Goal: Transaction & Acquisition: Subscribe to service/newsletter

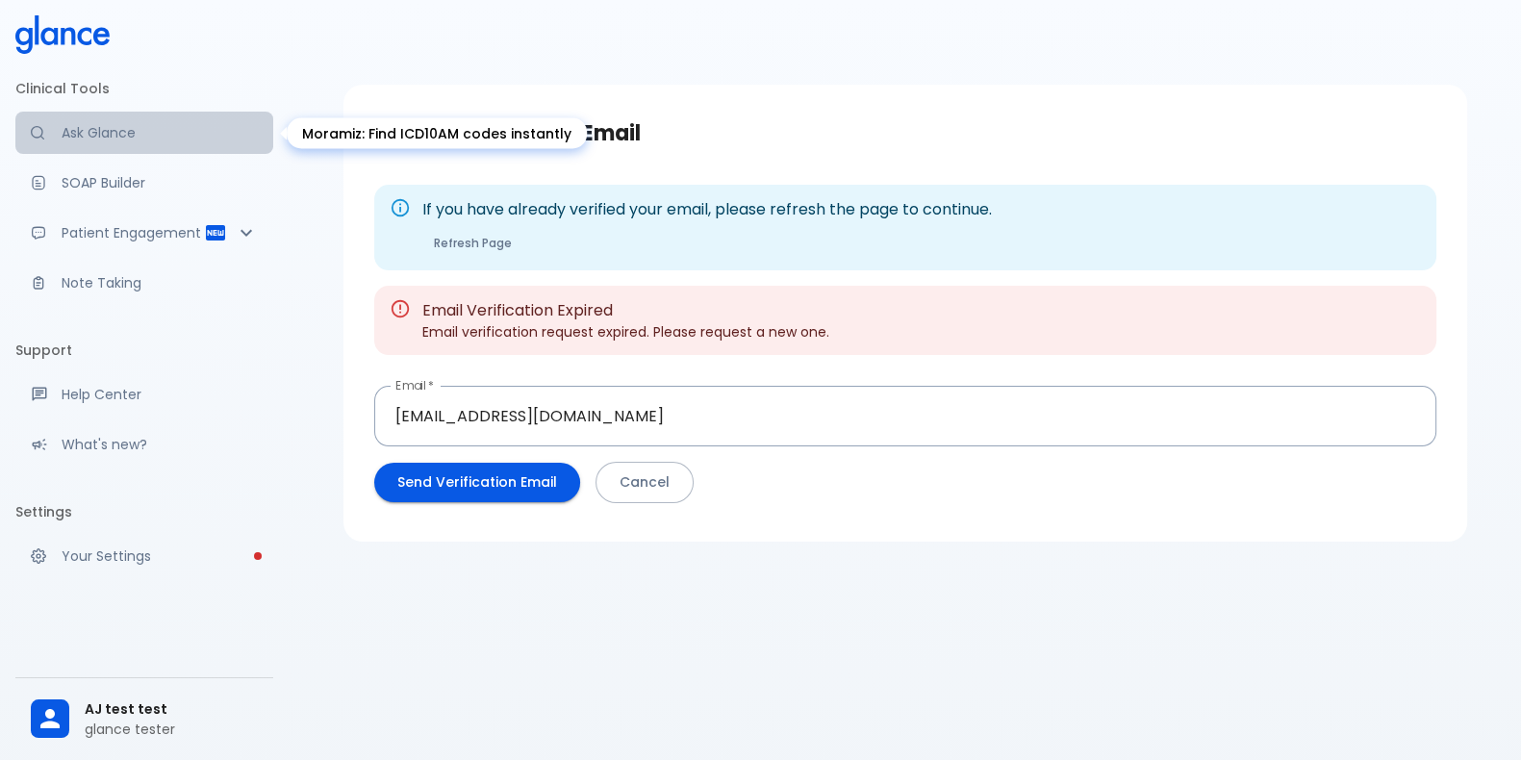
click at [155, 141] on p "Ask Glance" at bounding box center [160, 132] width 196 height 19
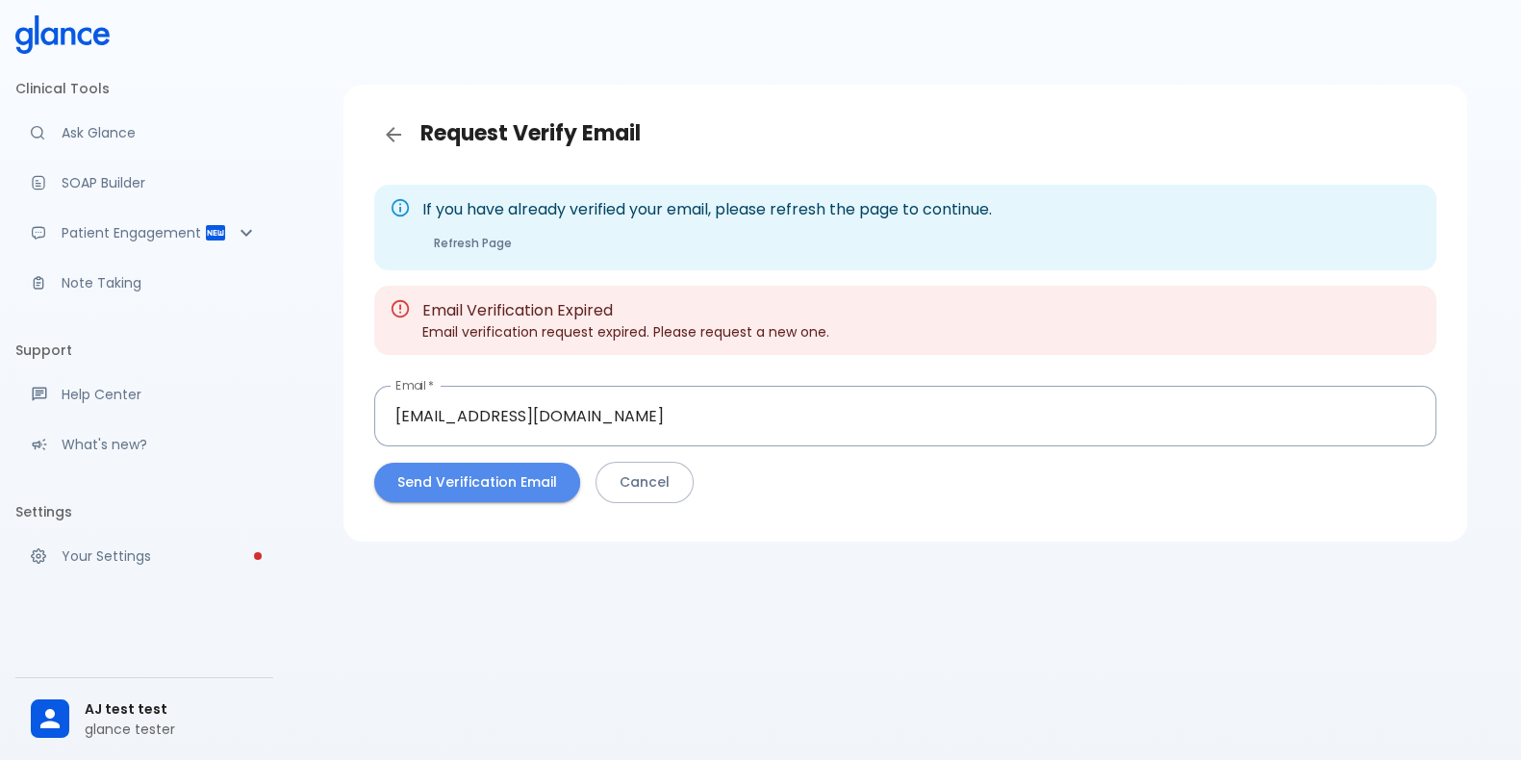
click at [502, 479] on button "Send Verification Email" at bounding box center [477, 482] width 206 height 39
click at [516, 495] on button "Send Verification Email" at bounding box center [477, 482] width 206 height 39
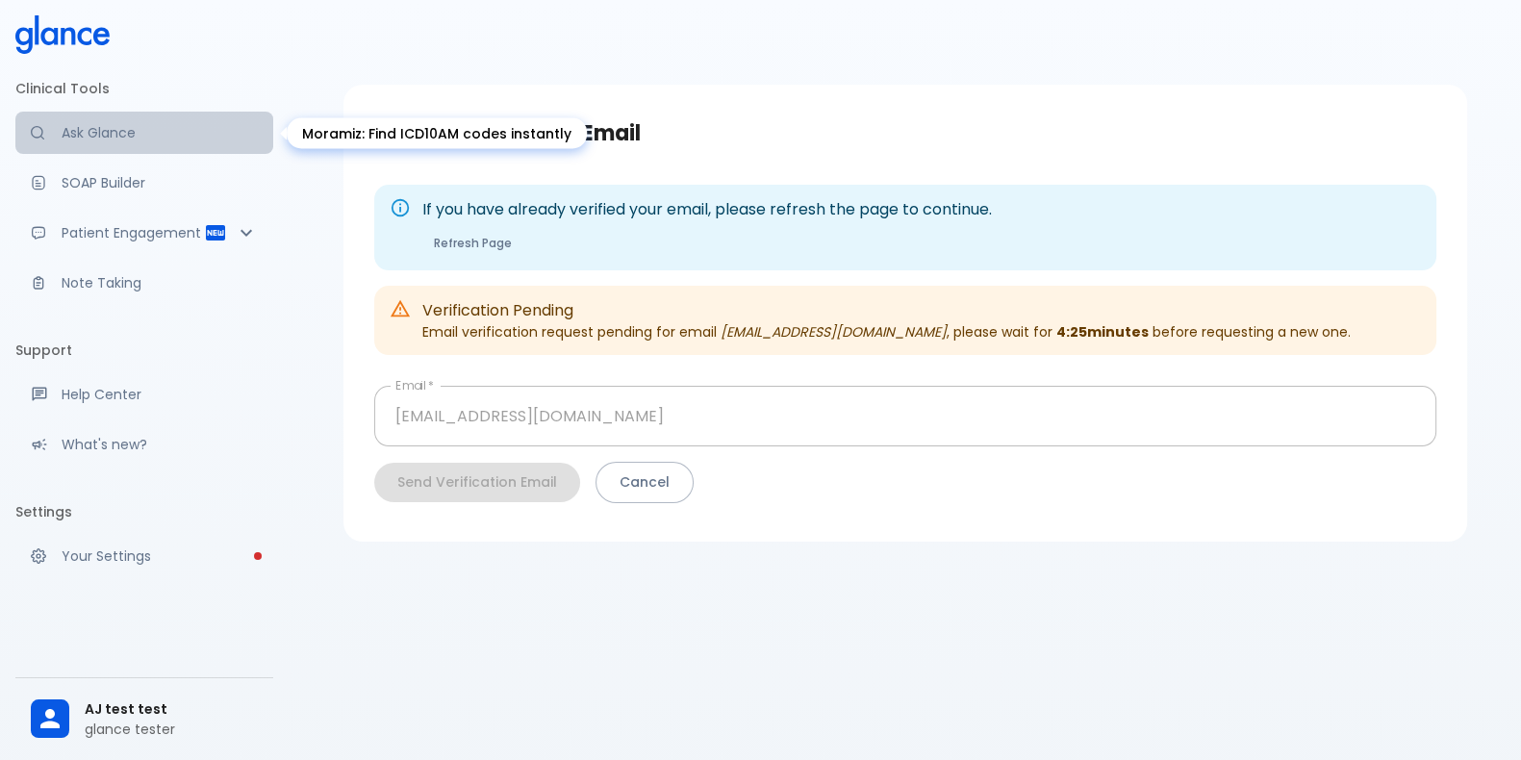
click at [135, 131] on p "Ask Glance" at bounding box center [160, 132] width 196 height 19
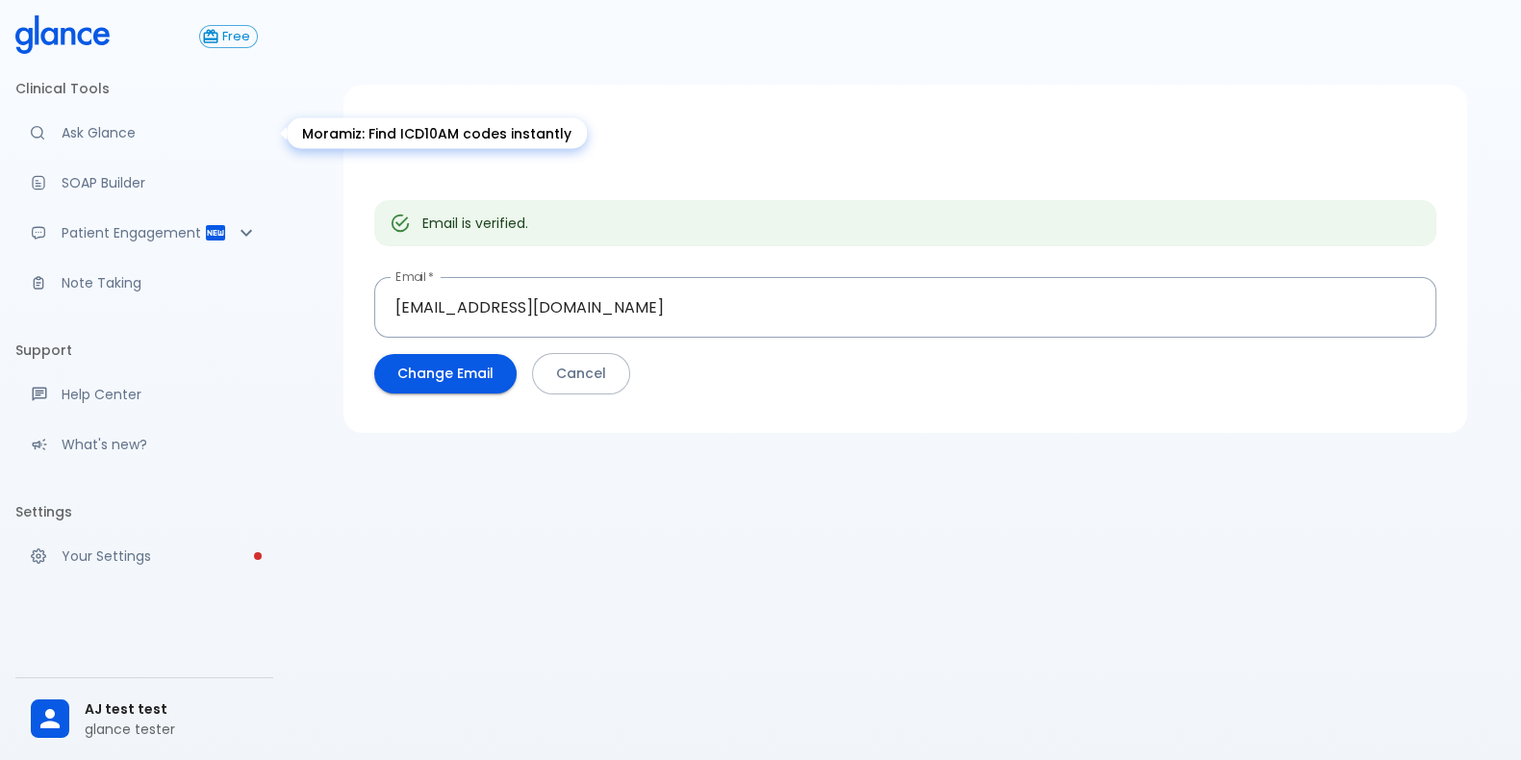
click at [138, 123] on p "Ask Glance" at bounding box center [160, 132] width 196 height 19
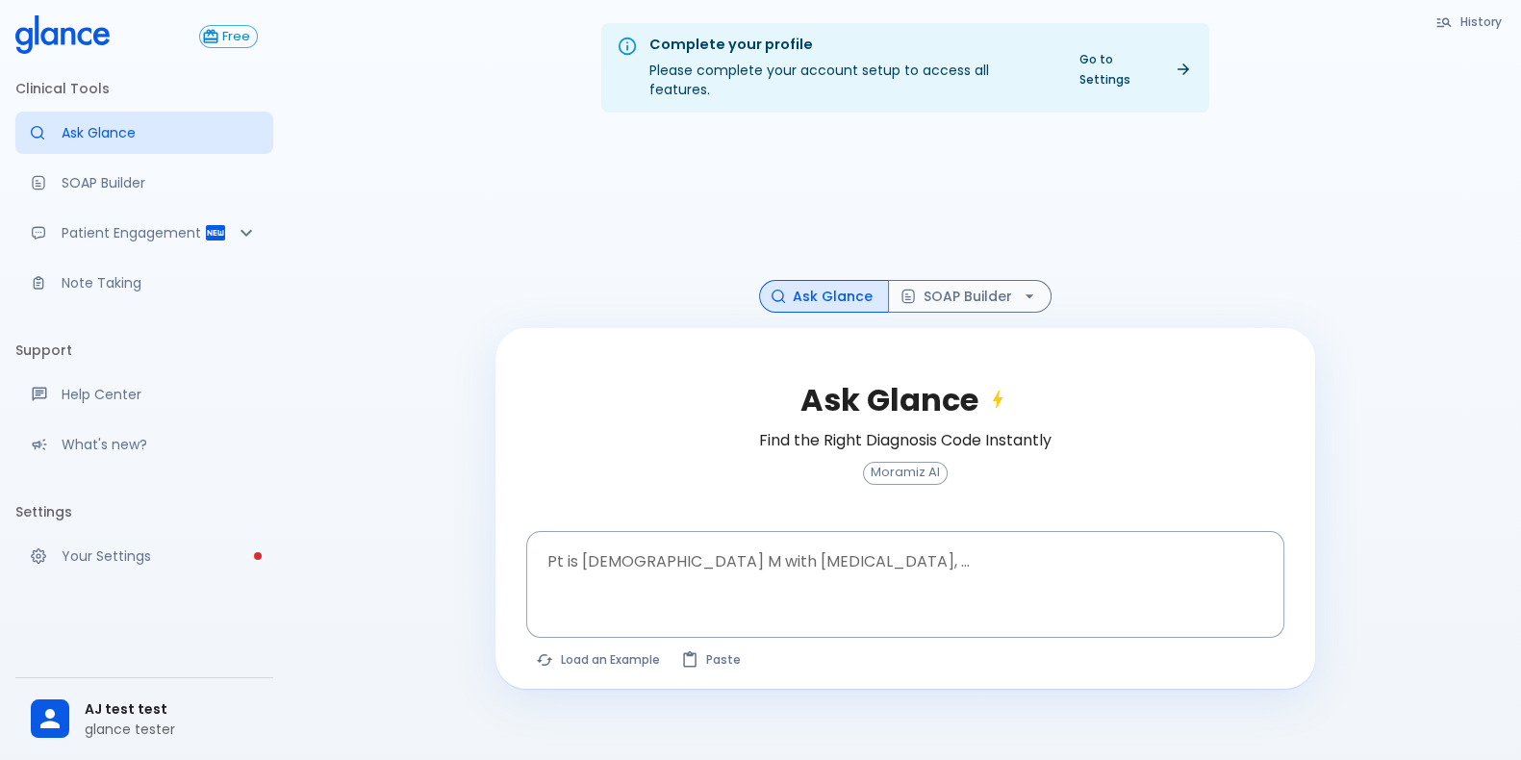
click at [1433, 374] on div "Complete your profile Please complete your account setup to access all features…" at bounding box center [905, 403] width 1232 height 806
click at [1344, 189] on div "Complete your profile Please complete your account setup to access all features…" at bounding box center [905, 403] width 1232 height 806
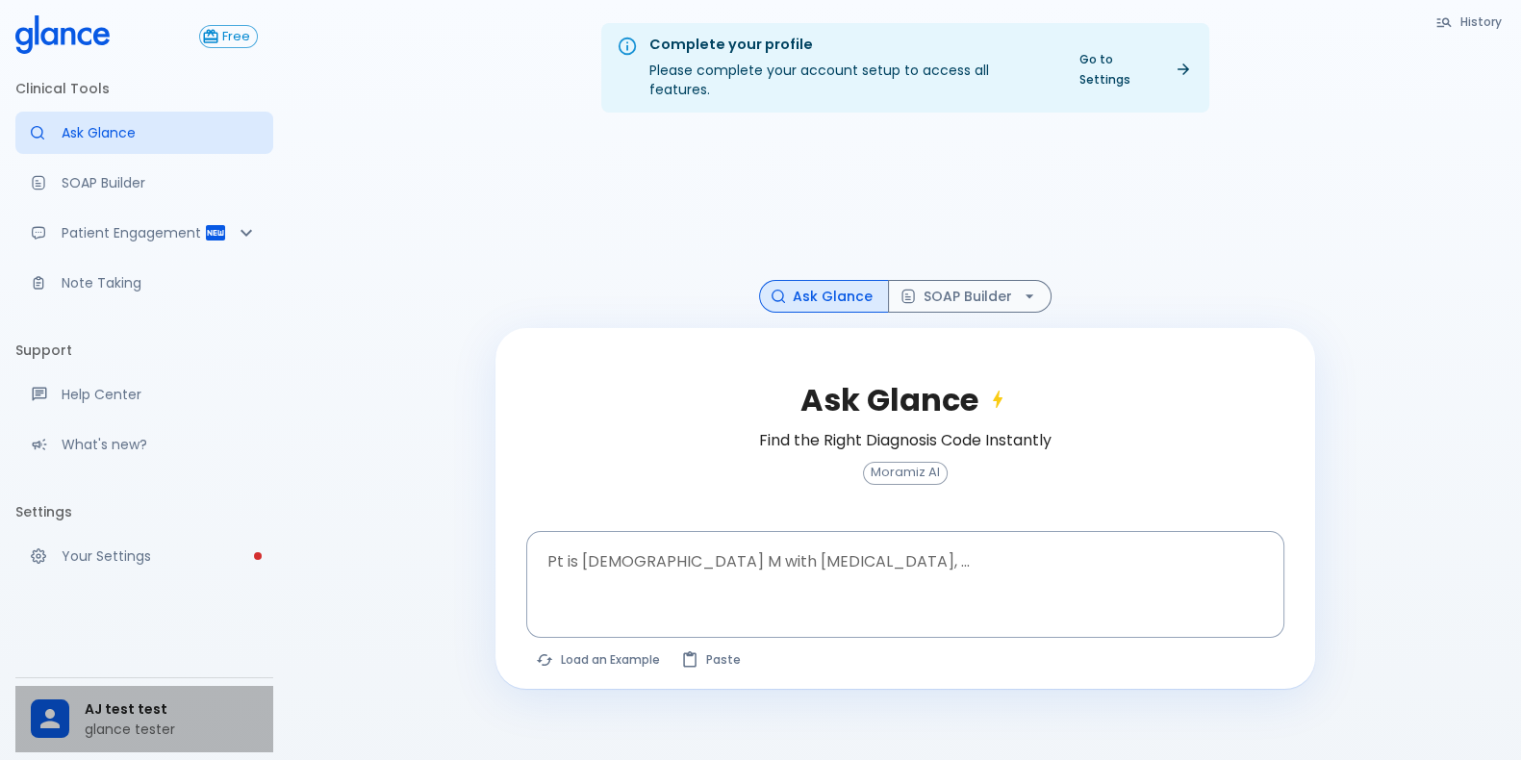
click at [115, 711] on span "AJ test test" at bounding box center [171, 709] width 173 height 20
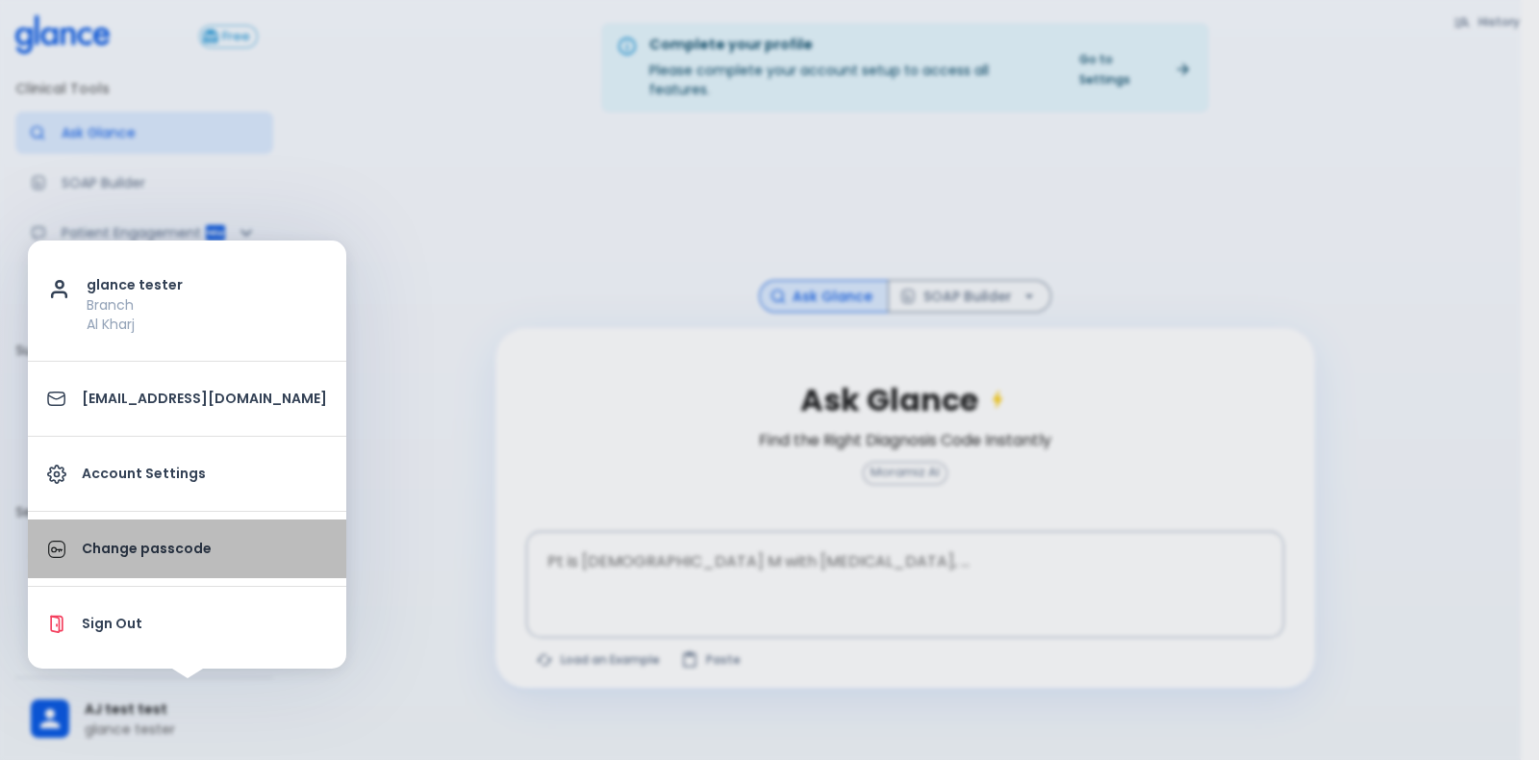
click at [187, 533] on link "Change passcode" at bounding box center [187, 548] width 318 height 59
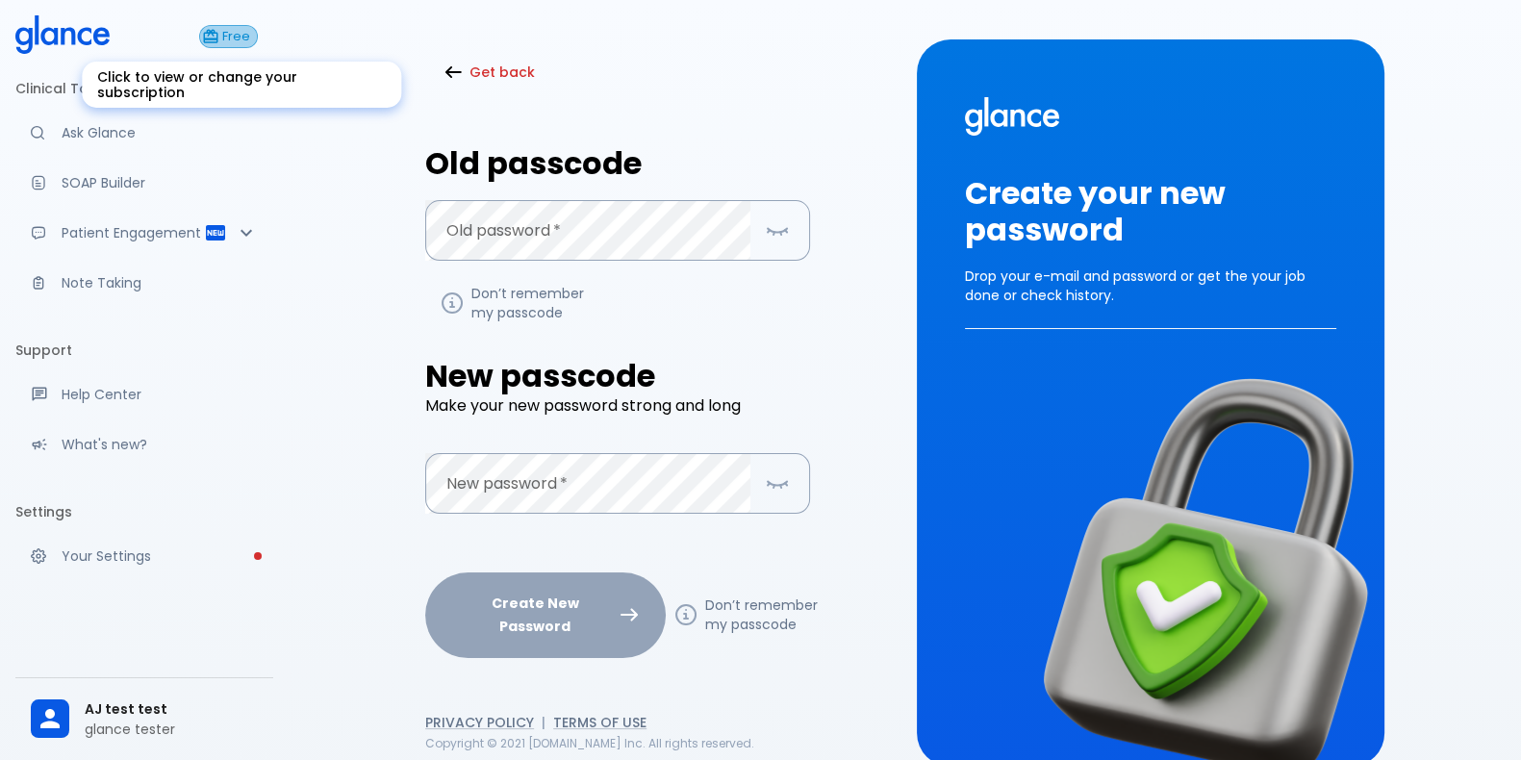
click at [236, 32] on span "Free" at bounding box center [235, 37] width 41 height 14
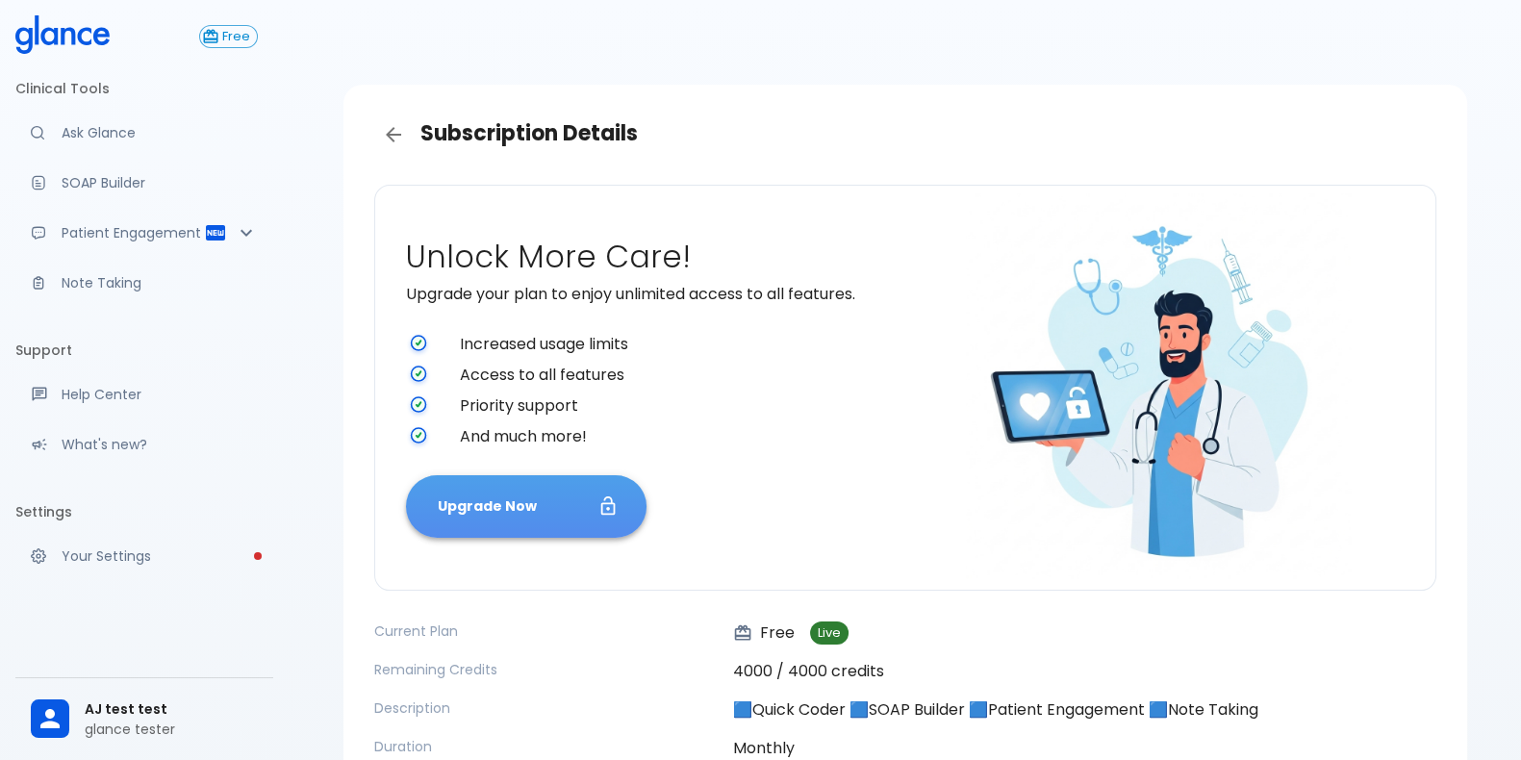
click at [548, 514] on button "Upgrade Now" at bounding box center [526, 506] width 240 height 63
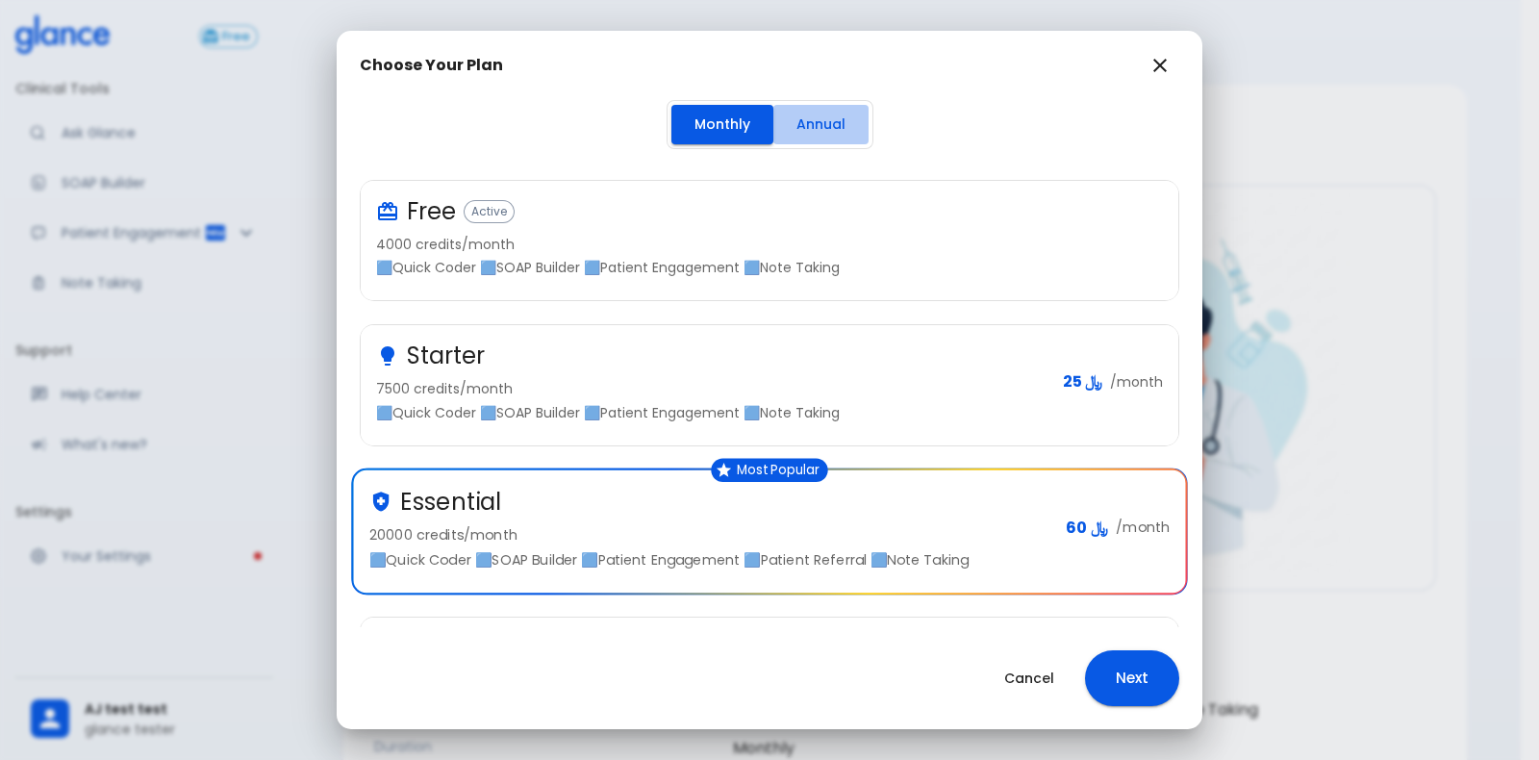
click at [818, 113] on button "Annual" at bounding box center [820, 124] width 95 height 39
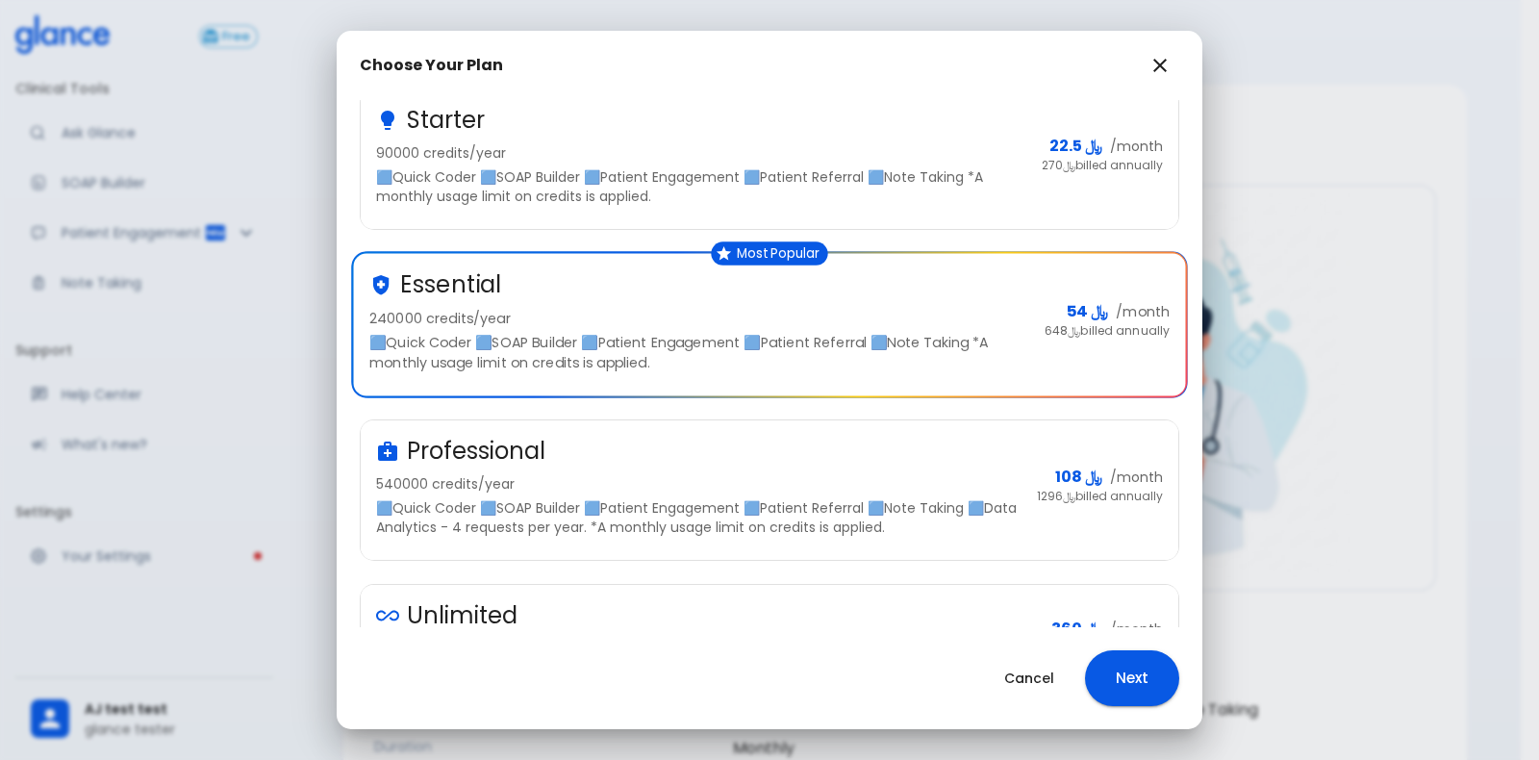
scroll to position [288, 0]
click at [863, 455] on div "Professional" at bounding box center [698, 449] width 645 height 31
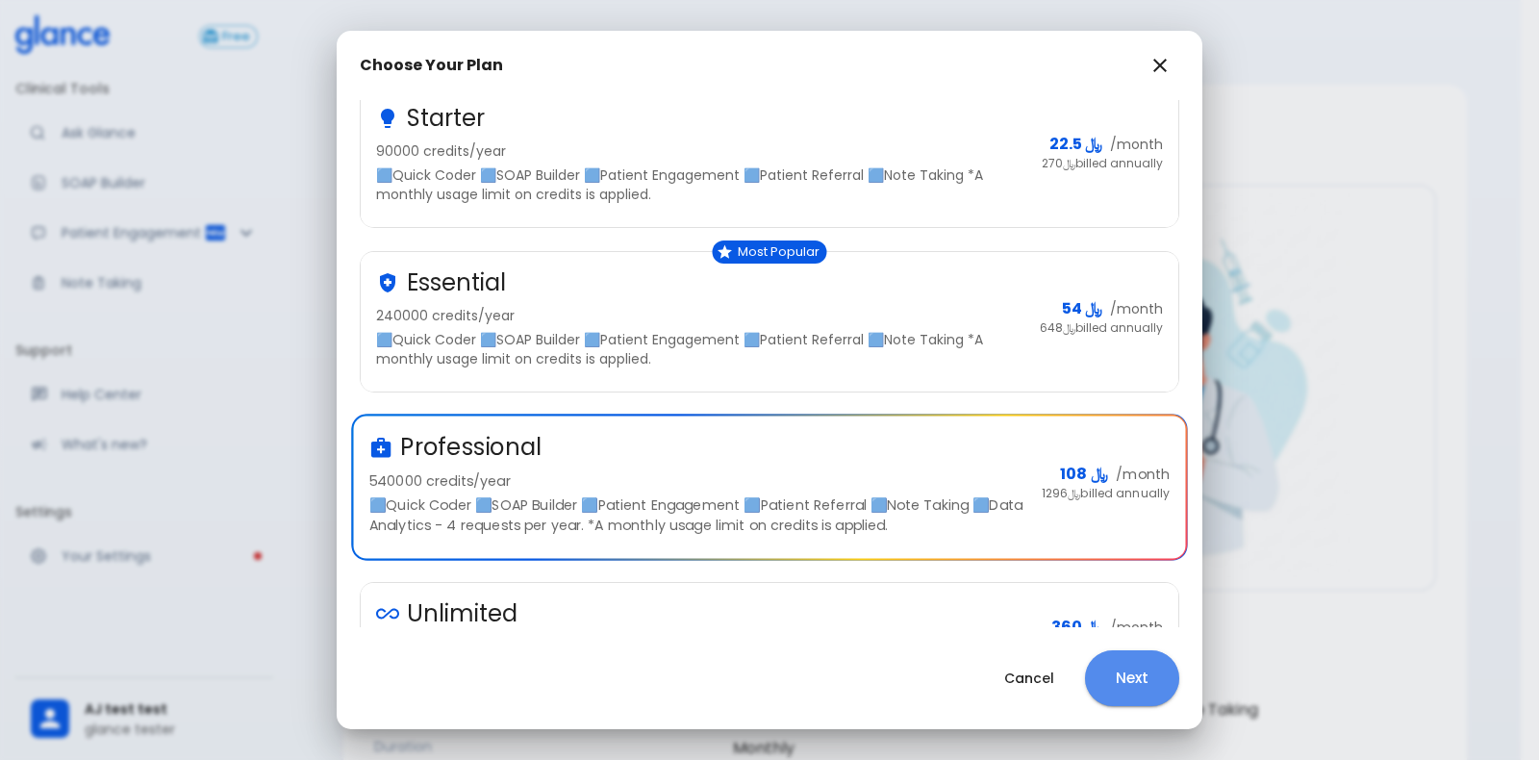
click at [1096, 666] on button "Next" at bounding box center [1132, 678] width 94 height 56
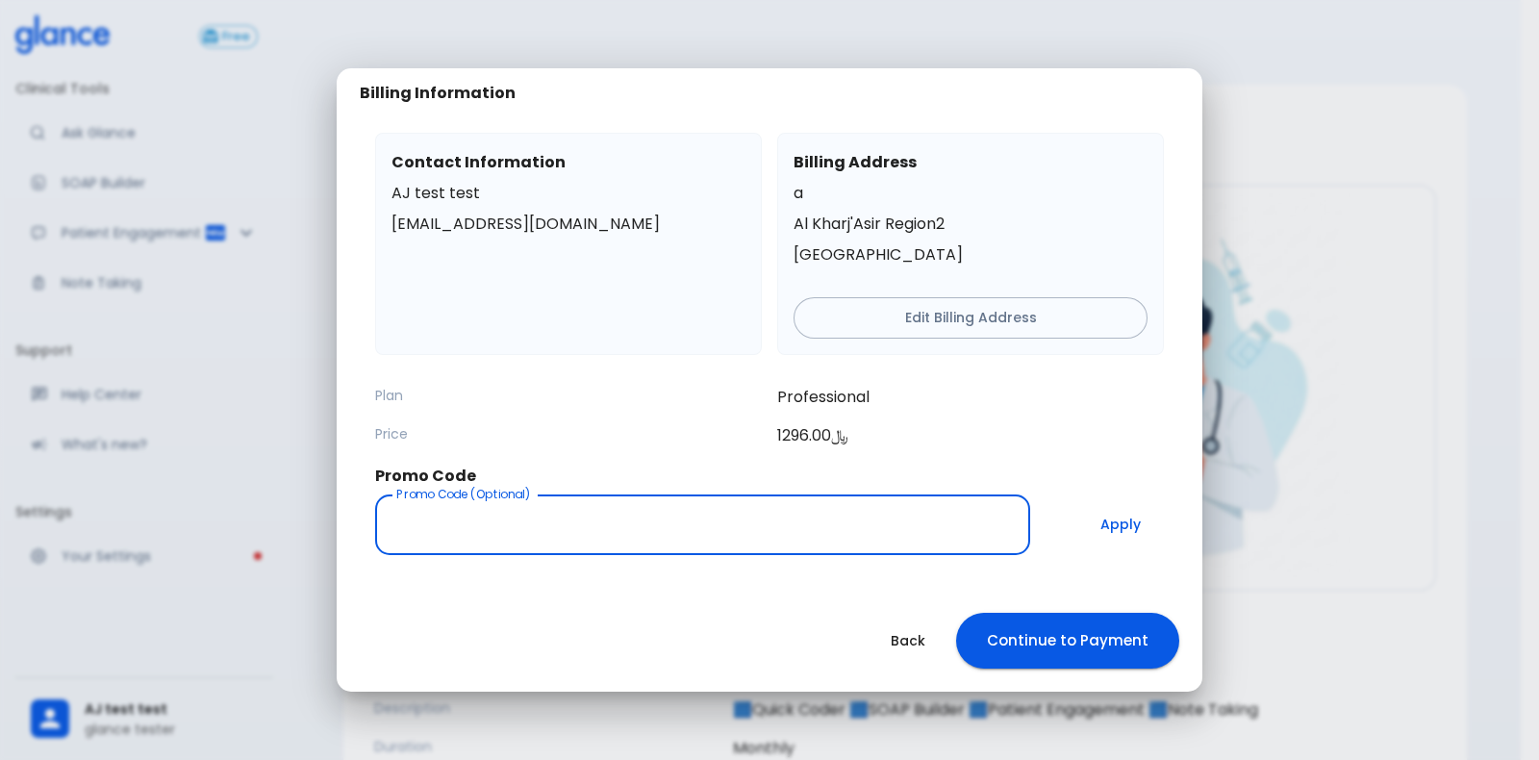
click at [726, 537] on input "Promo Code (Optional)" at bounding box center [702, 524] width 655 height 61
paste input "Pro95"
type input "Pro95"
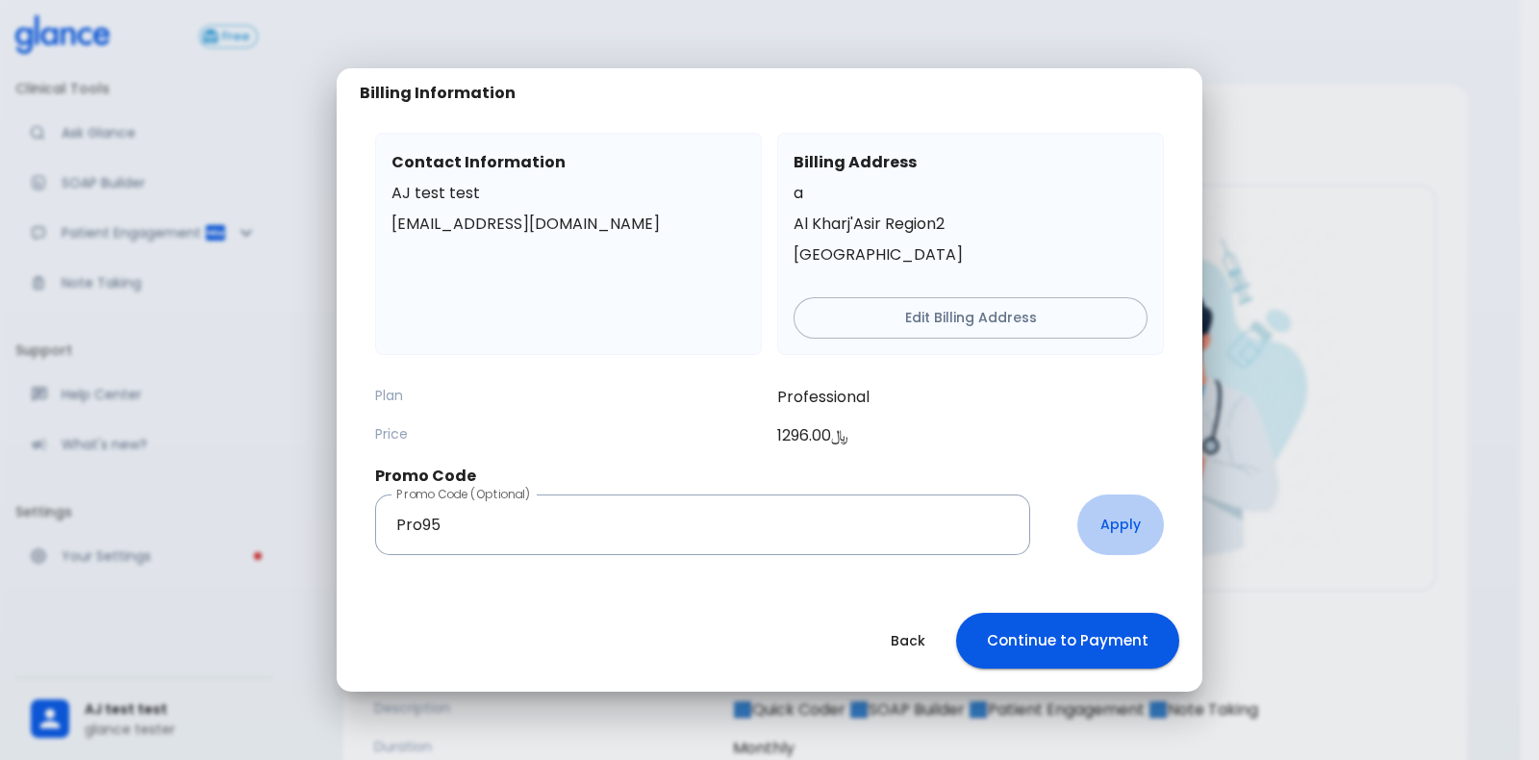
click at [1120, 519] on button "Apply" at bounding box center [1120, 524] width 87 height 61
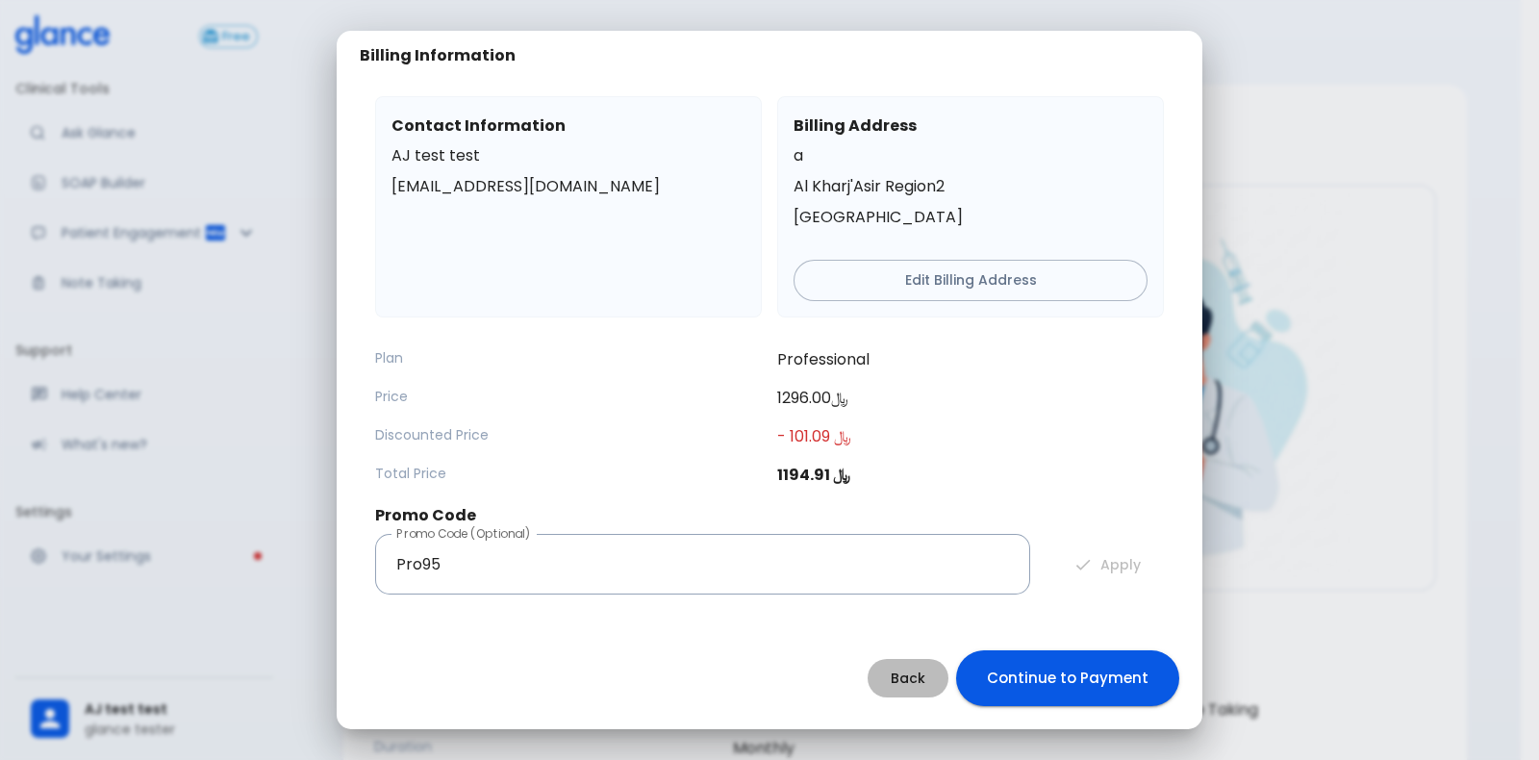
click at [908, 685] on button "Back" at bounding box center [908, 678] width 81 height 39
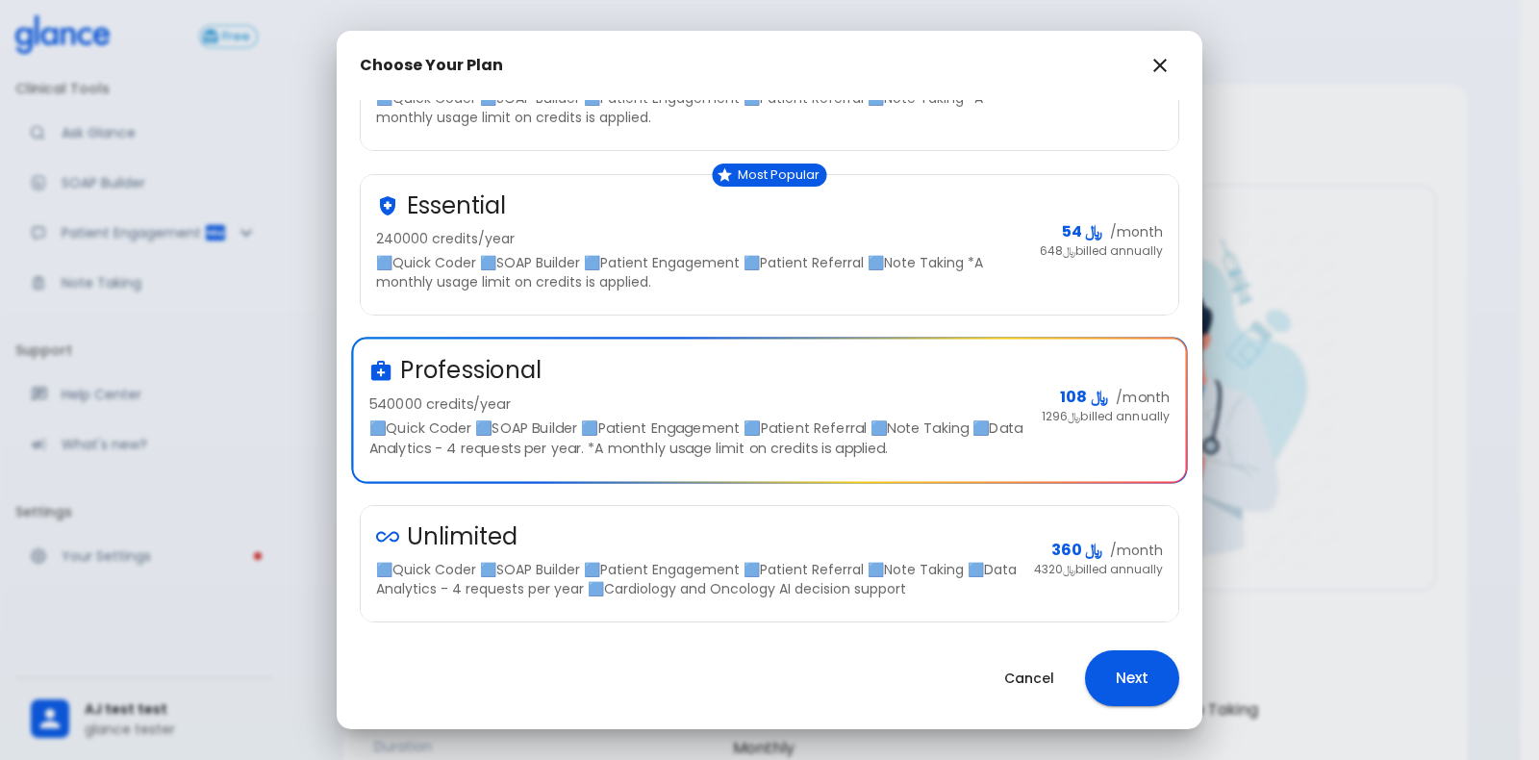
scroll to position [365, 0]
click at [1127, 679] on button "Next" at bounding box center [1132, 678] width 94 height 56
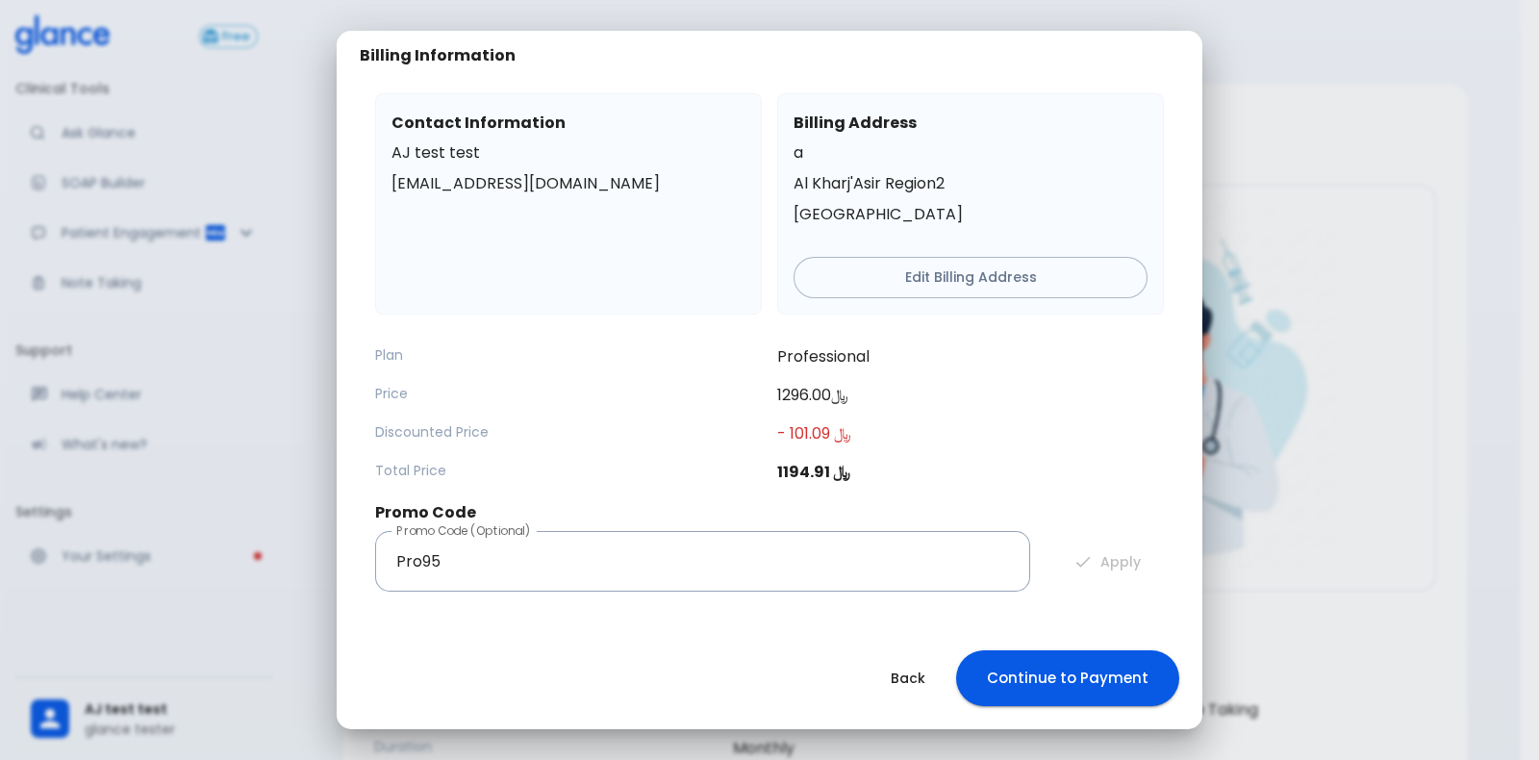
scroll to position [1, 0]
click at [1013, 677] on button "Continue to Payment" at bounding box center [1067, 678] width 223 height 56
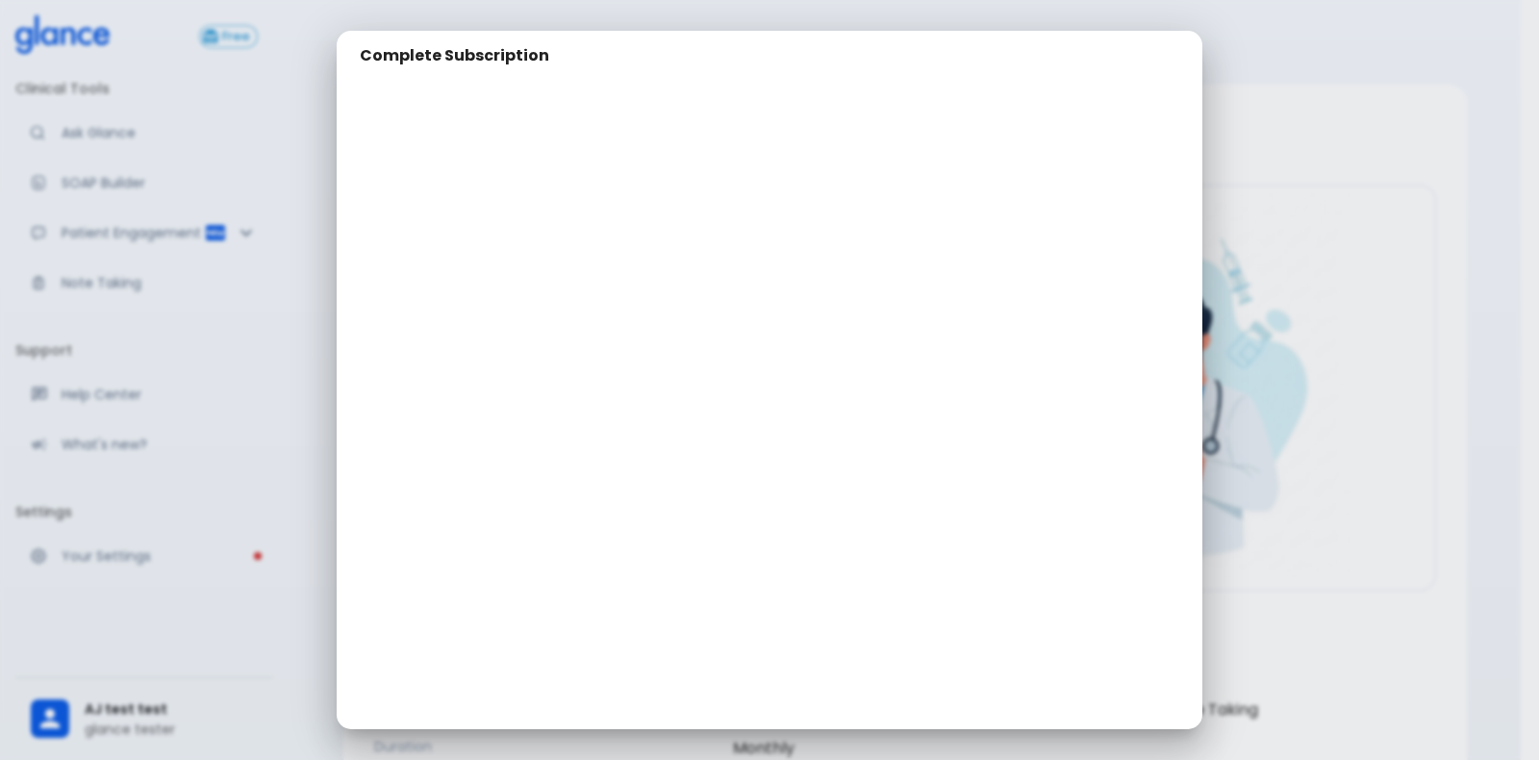
scroll to position [186, 0]
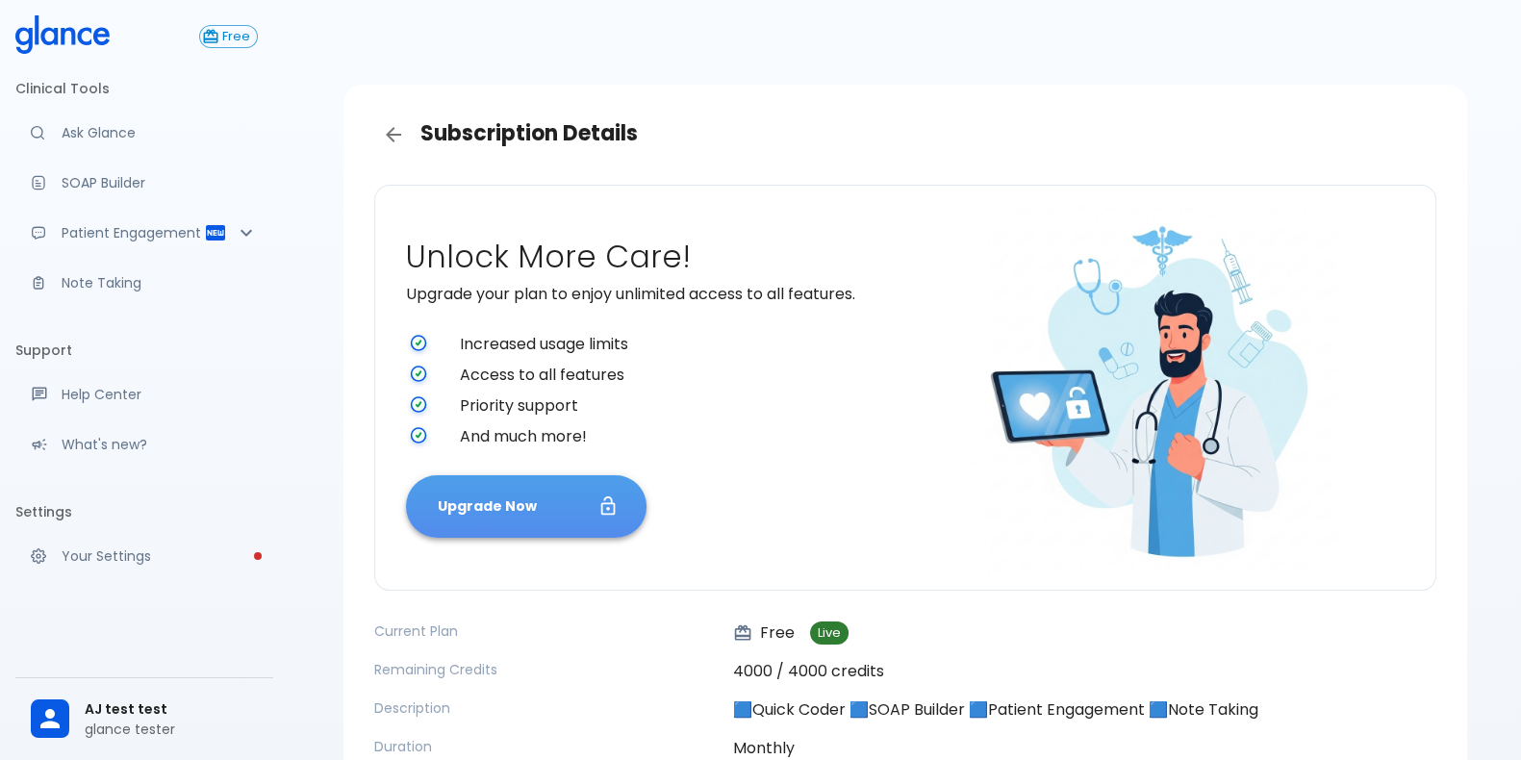
click at [567, 522] on button "Upgrade Now" at bounding box center [526, 506] width 240 height 63
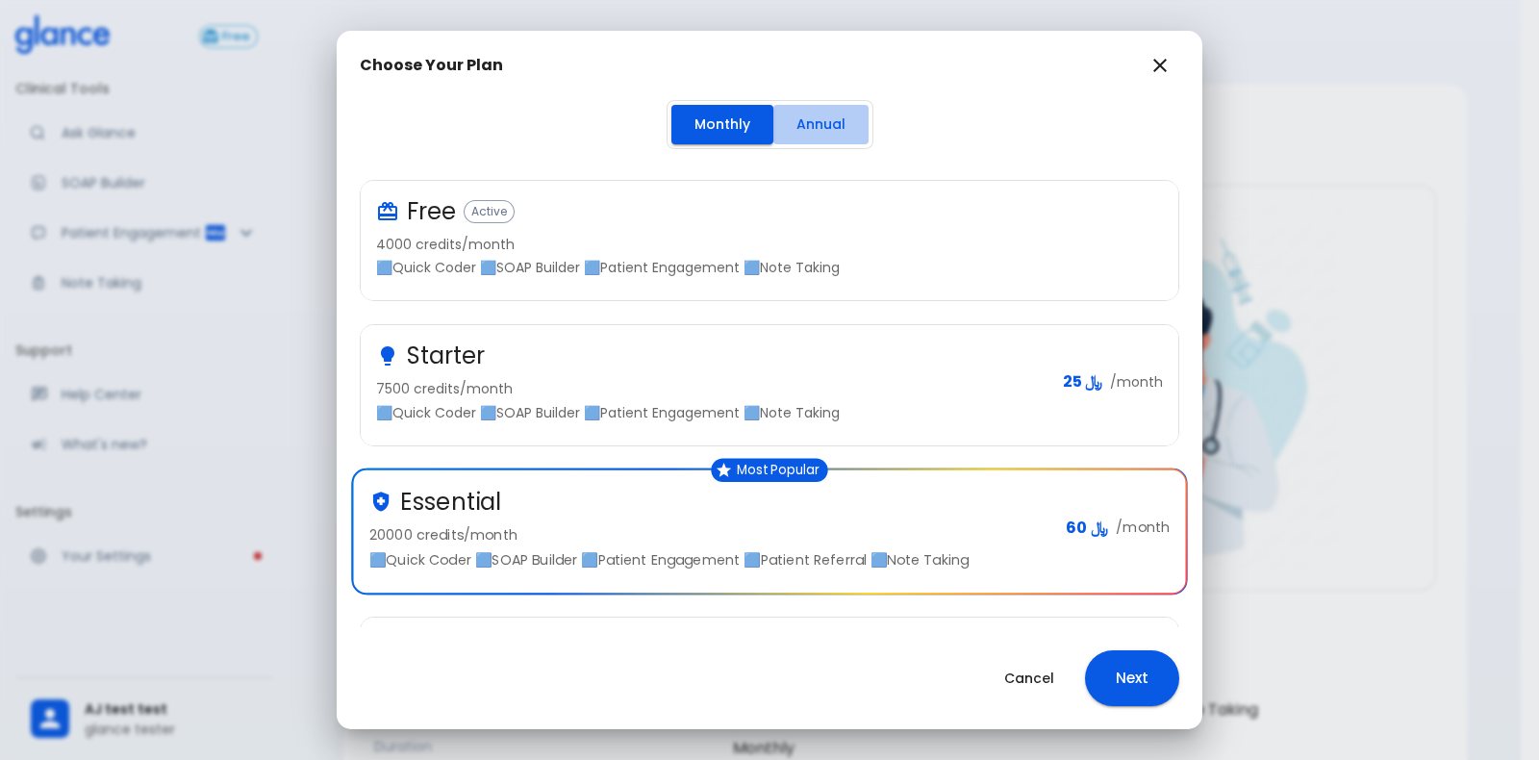
click at [810, 132] on button "Annual" at bounding box center [820, 124] width 95 height 39
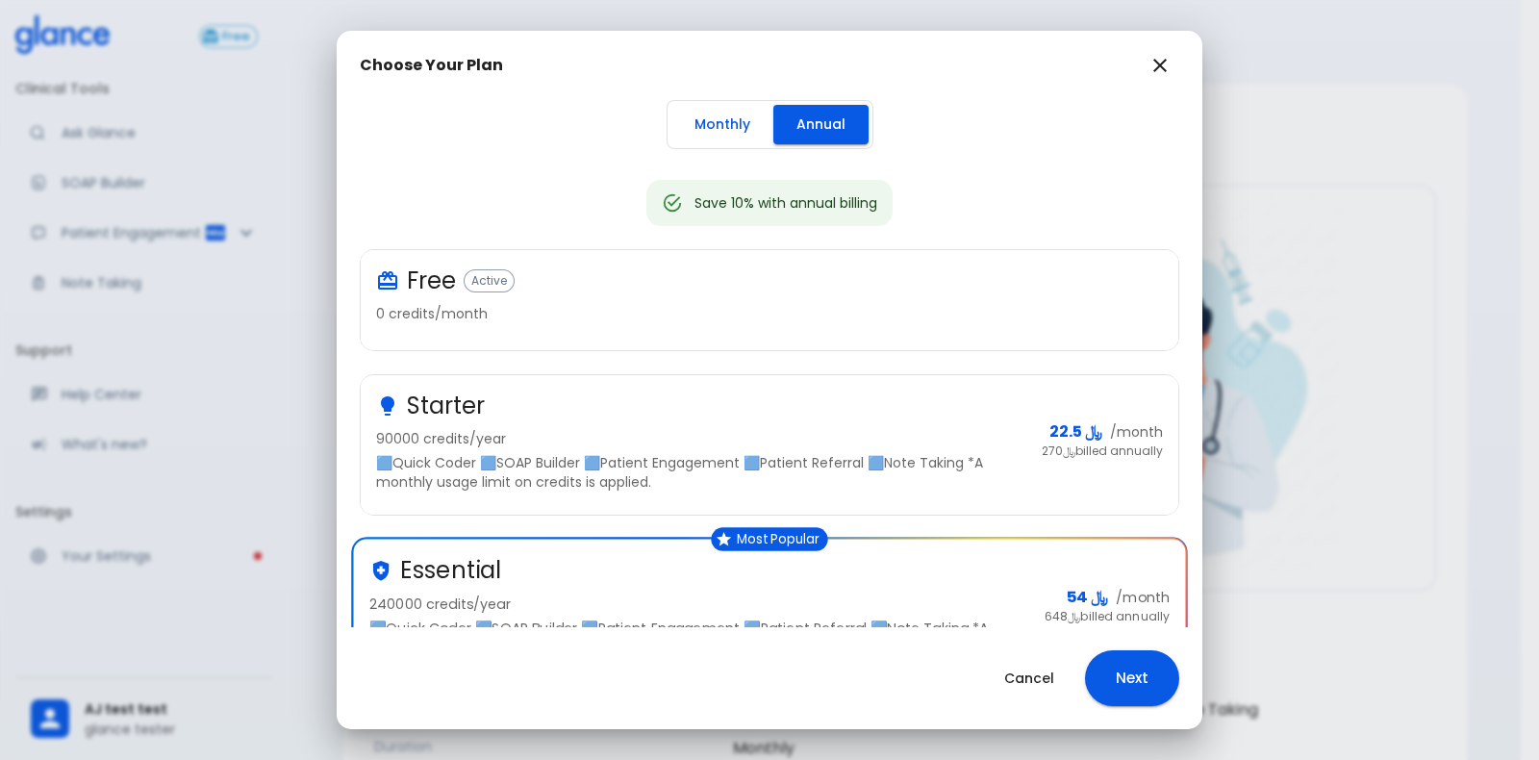
scroll to position [377, 0]
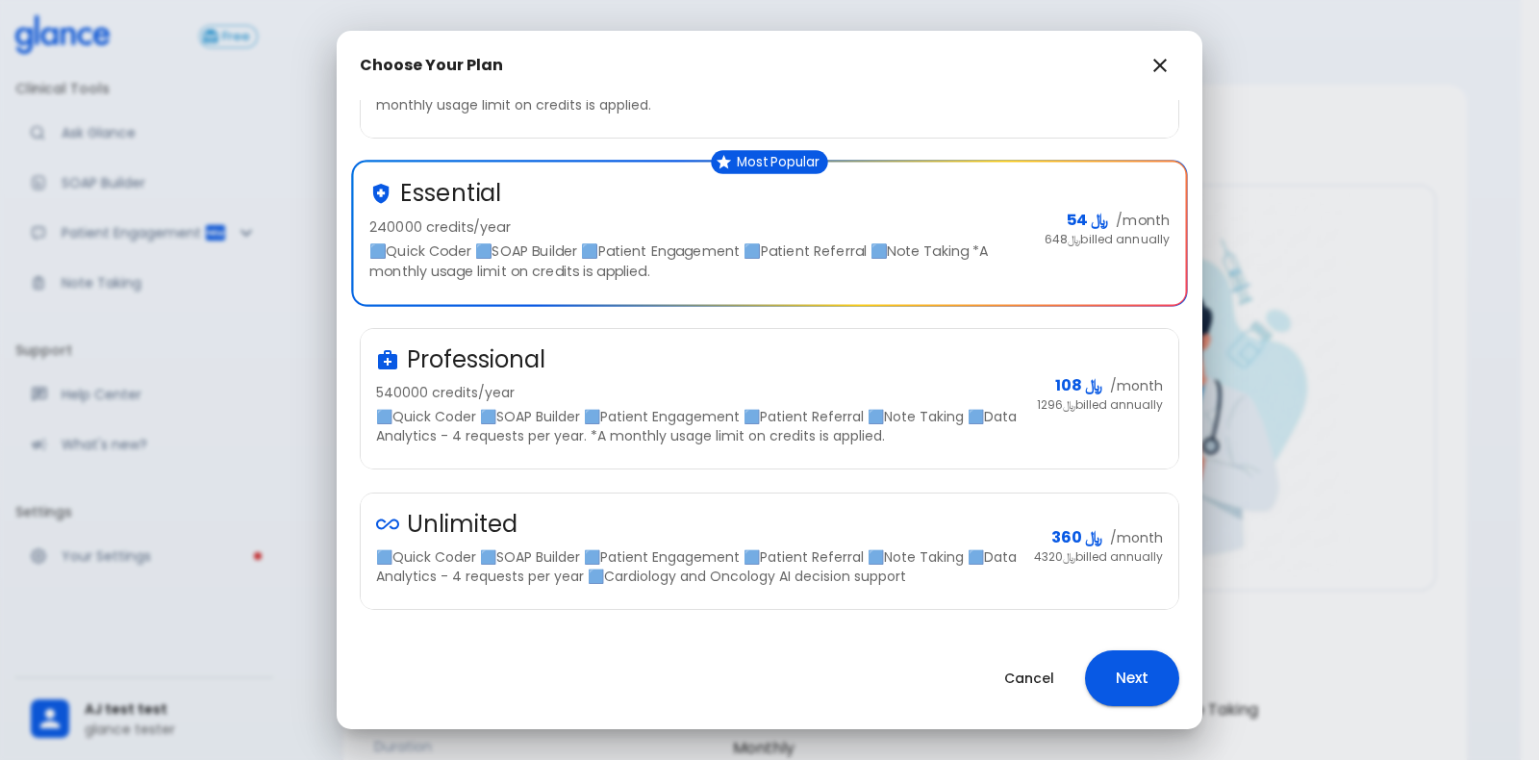
click at [775, 514] on div "Unlimited" at bounding box center [697, 524] width 642 height 31
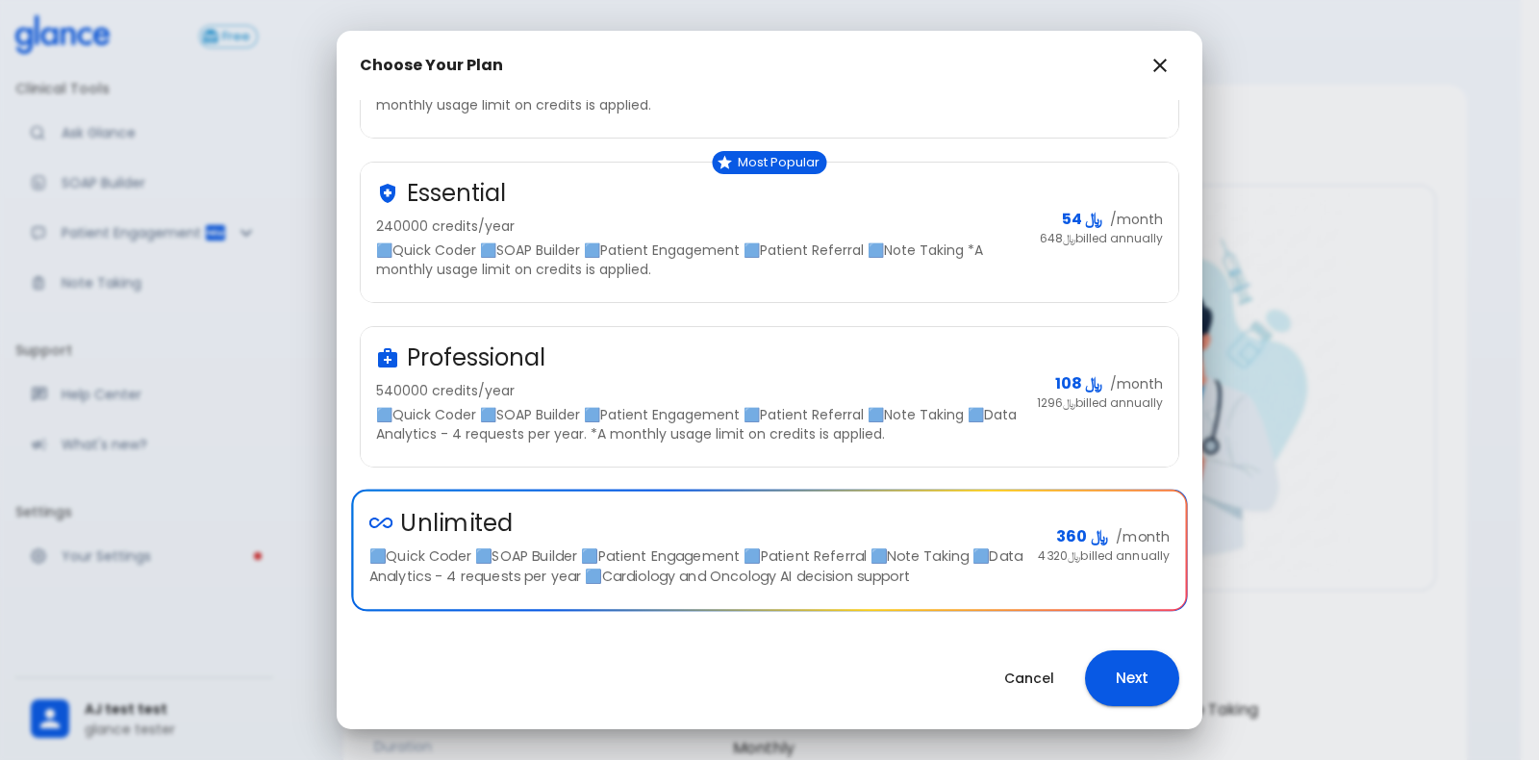
click at [1114, 677] on button "Next" at bounding box center [1132, 678] width 94 height 56
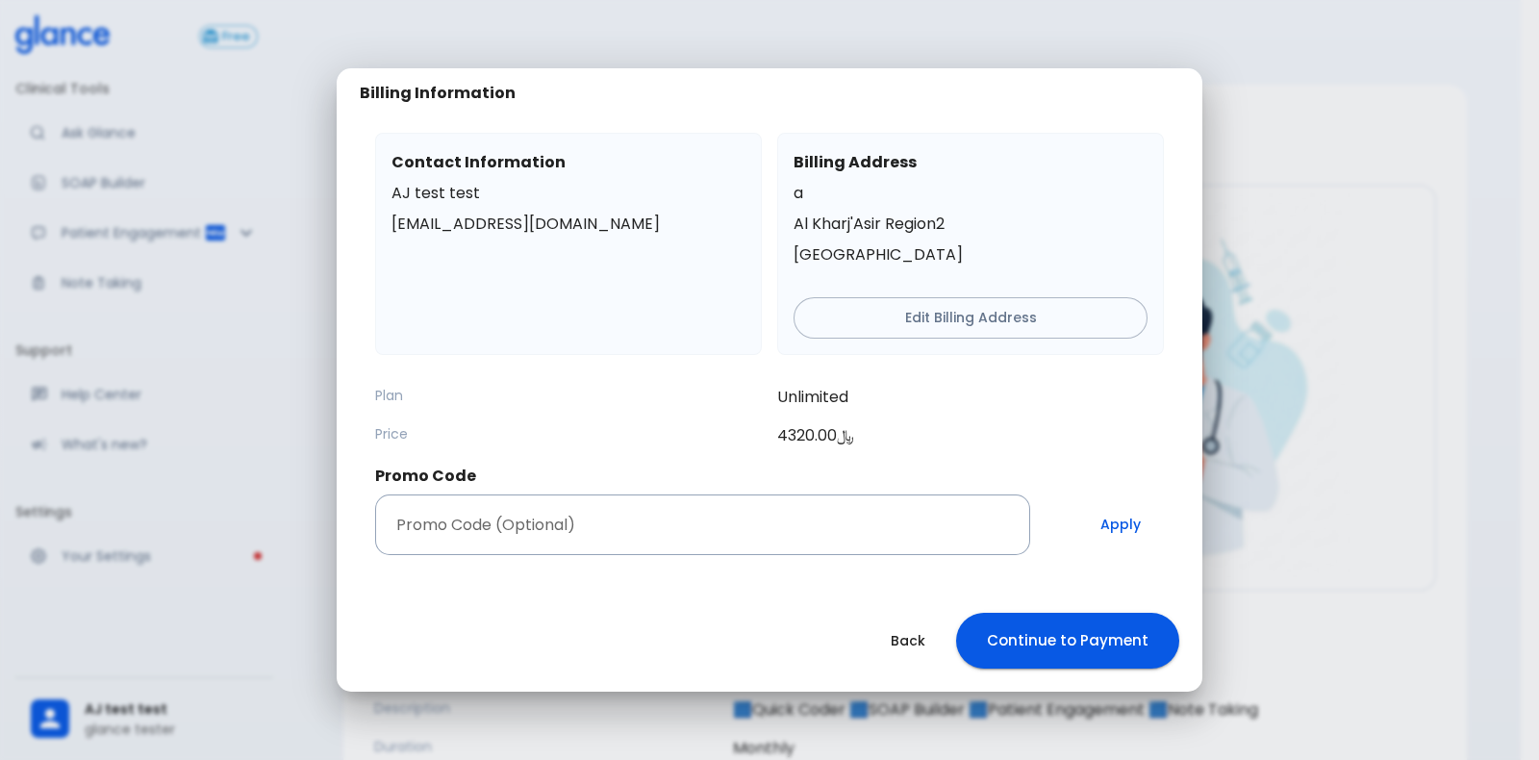
scroll to position [0, 0]
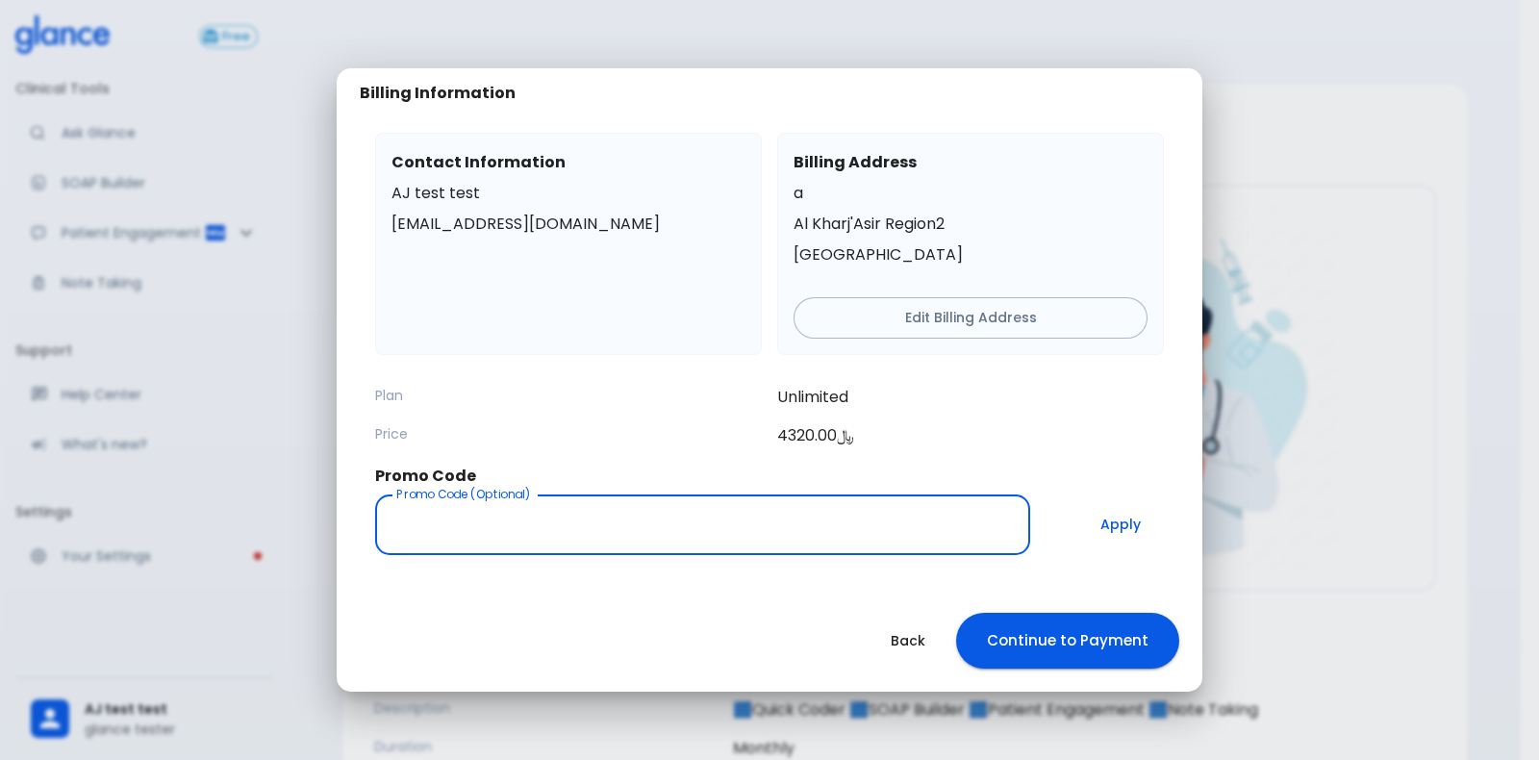
click at [799, 507] on input "Promo Code (Optional)" at bounding box center [702, 524] width 655 height 61
type input "unlimit95"
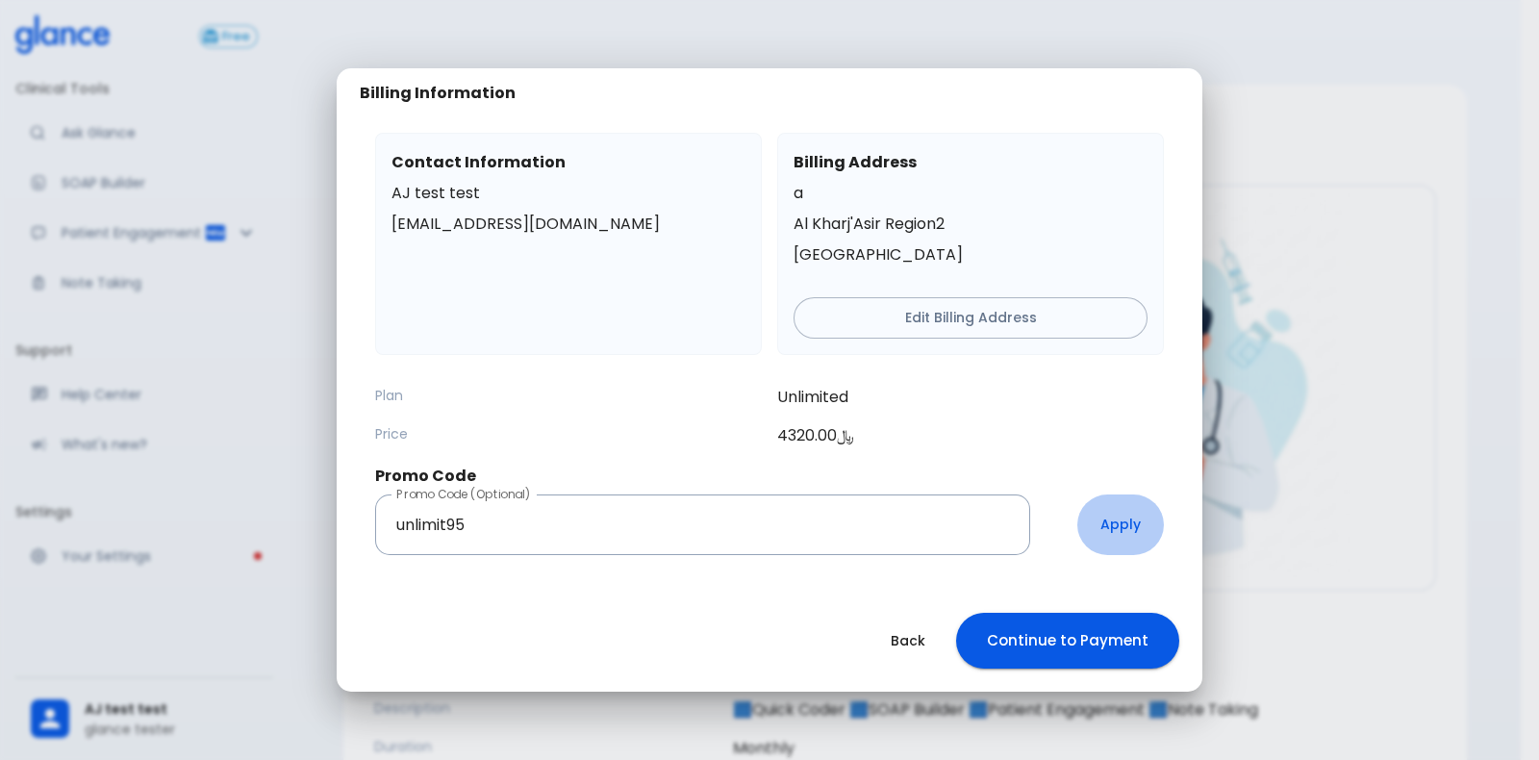
click at [1118, 521] on button "Apply" at bounding box center [1120, 524] width 87 height 61
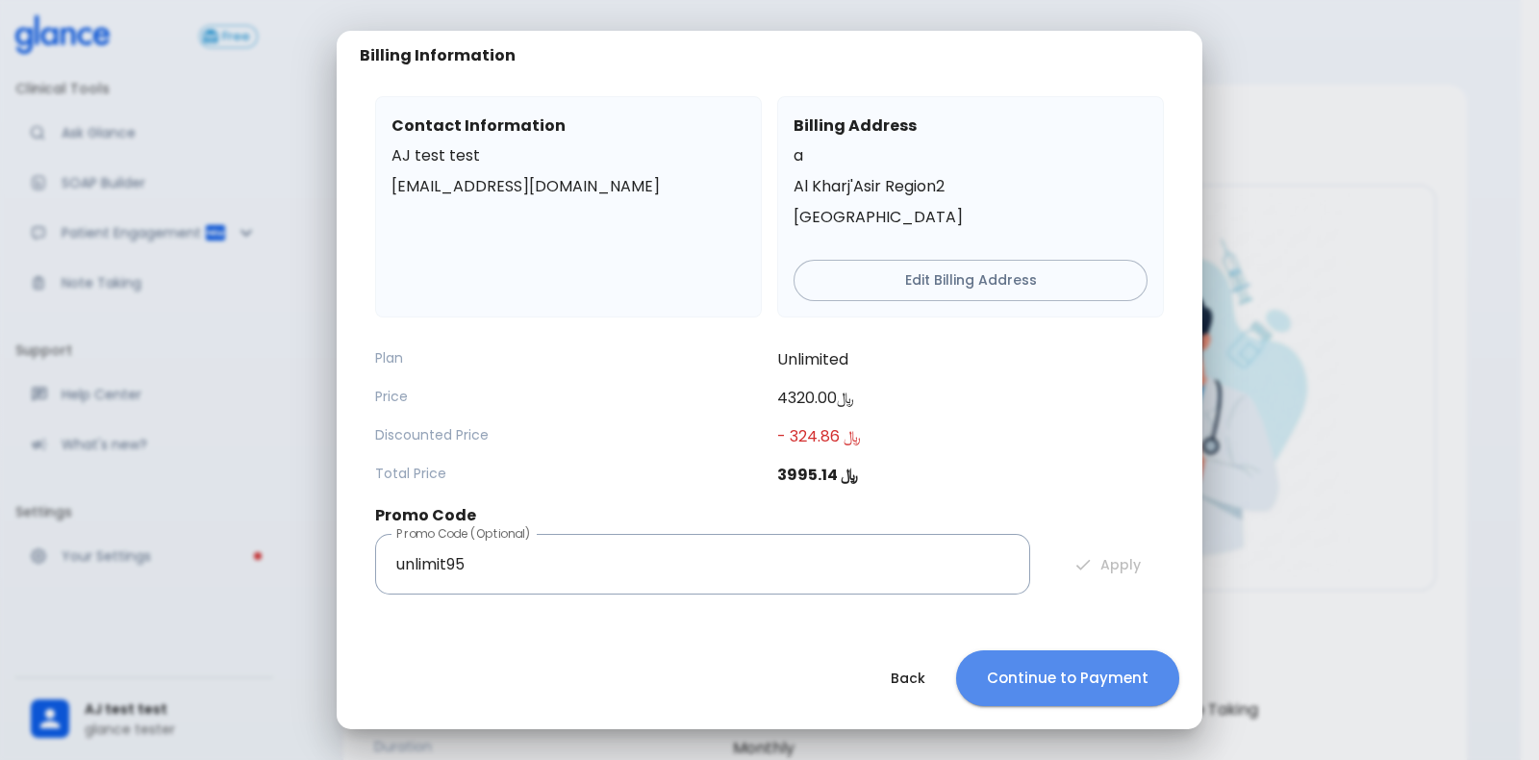
click at [1096, 663] on button "Continue to Payment" at bounding box center [1067, 678] width 223 height 56
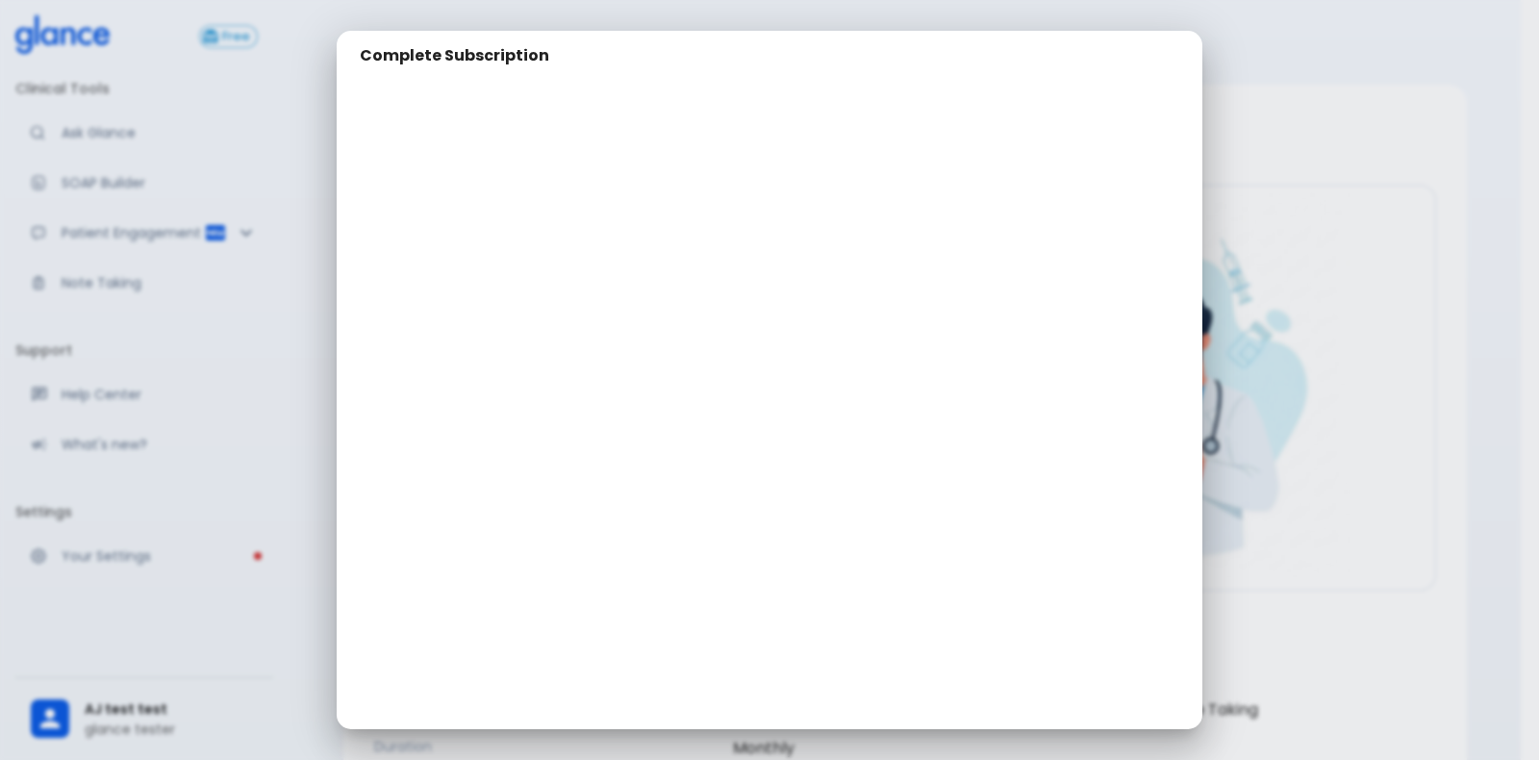
scroll to position [186, 0]
